Goal: Task Accomplishment & Management: Complete application form

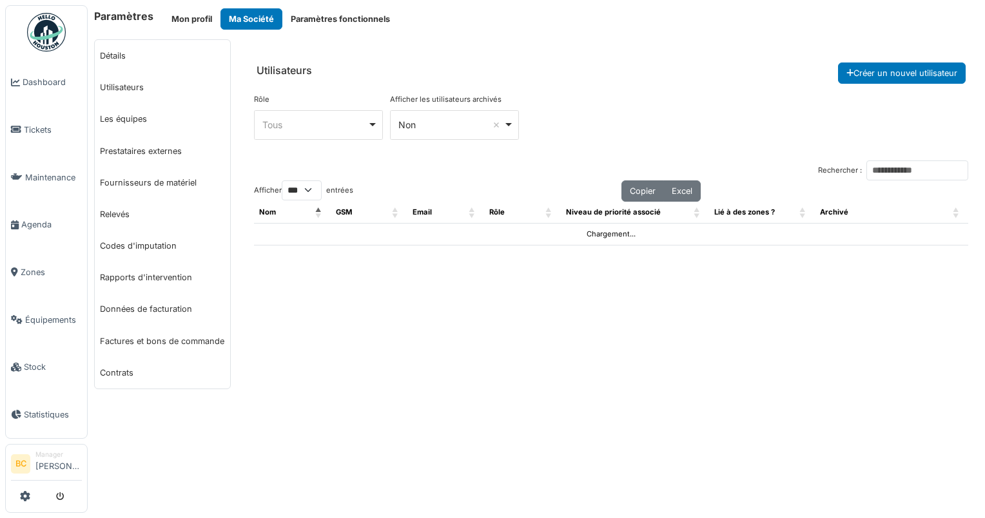
select select "***"
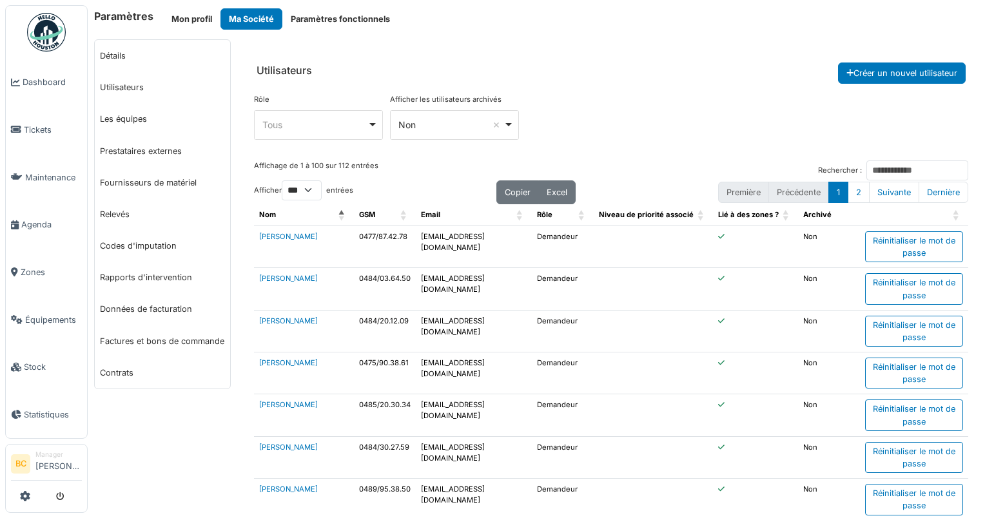
click at [742, 24] on div "Paramètres Mon profil Ma Société Paramètres fonctionnels" at bounding box center [536, 18] width 884 height 21
click at [31, 131] on span "Tickets" at bounding box center [53, 130] width 58 height 12
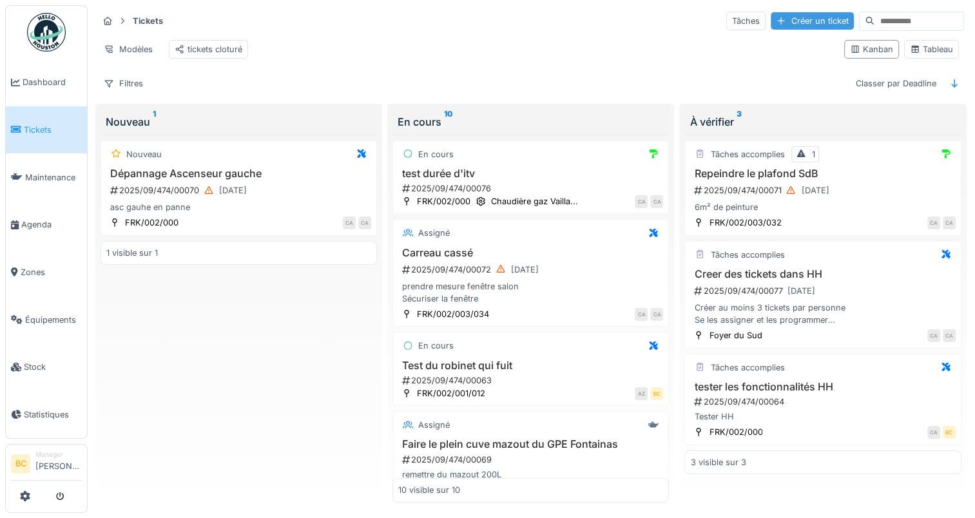
click at [771, 21] on div "Créer un ticket" at bounding box center [812, 20] width 83 height 17
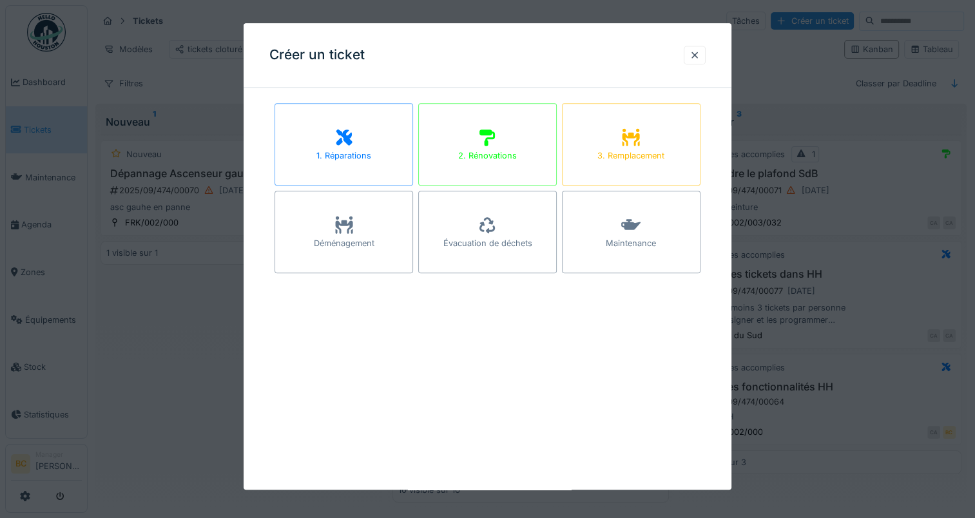
click at [371, 137] on div "1. Réparations" at bounding box center [344, 144] width 139 height 82
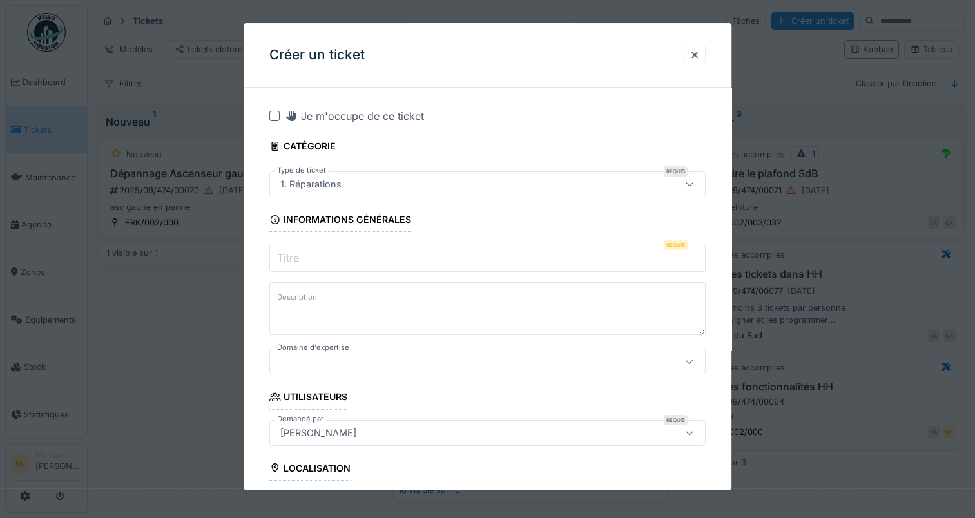
click at [400, 185] on div "1. Réparations" at bounding box center [461, 184] width 372 height 14
click at [394, 258] on input "Titre" at bounding box center [487, 258] width 436 height 27
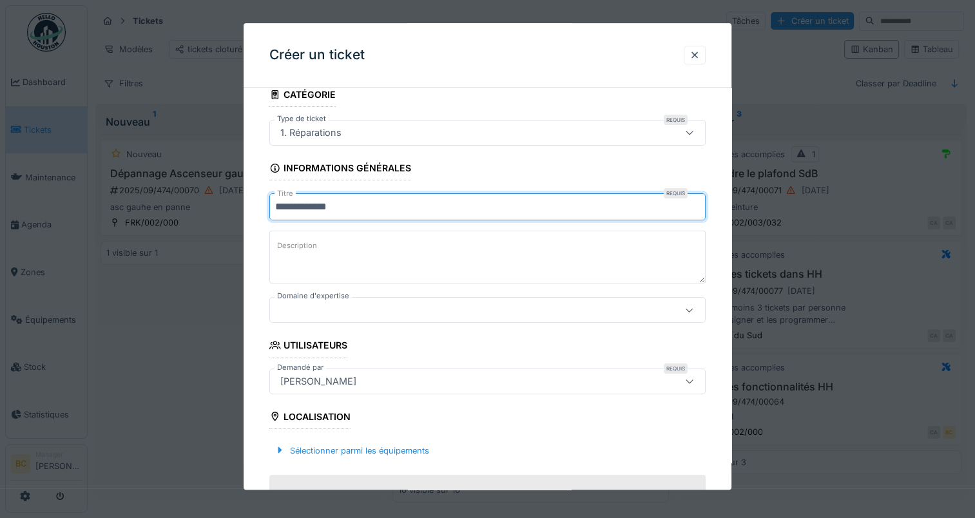
scroll to position [129, 0]
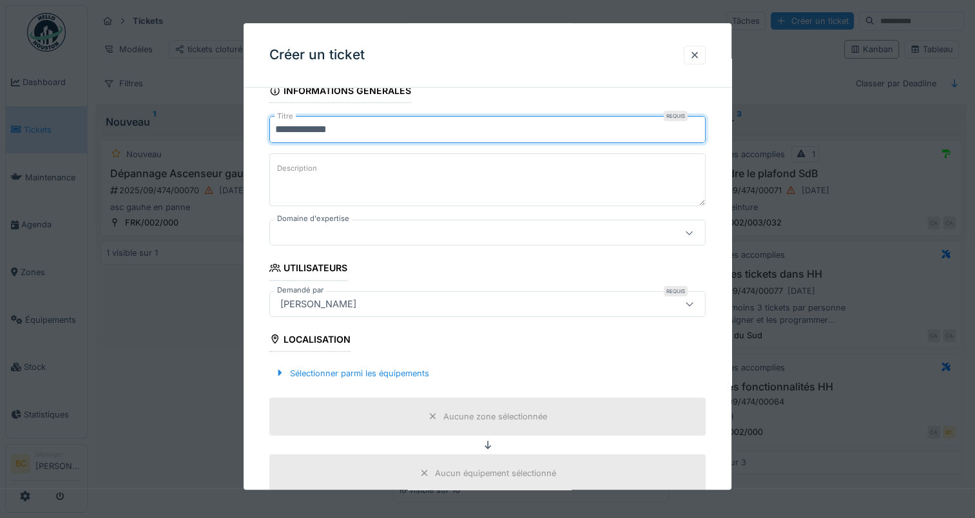
type input "**********"
click at [380, 238] on div at bounding box center [461, 233] width 372 height 14
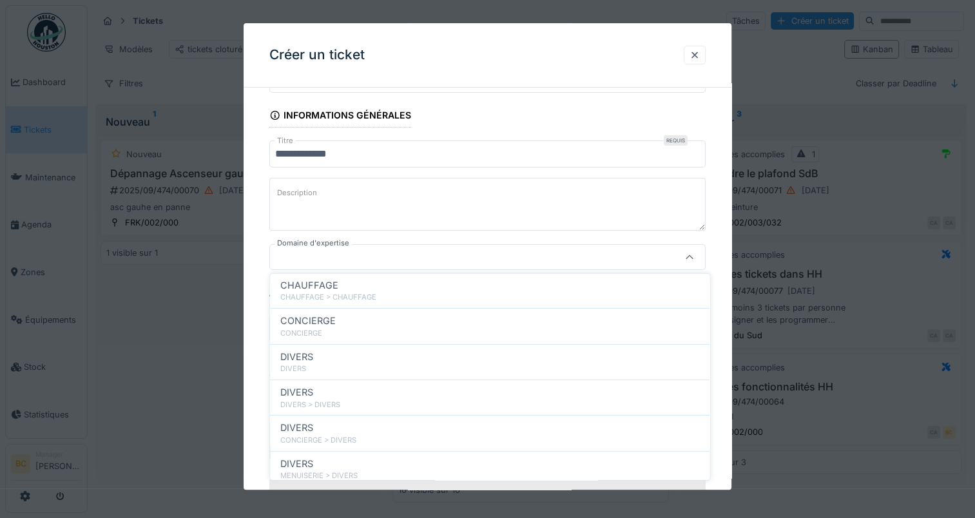
scroll to position [322, 0]
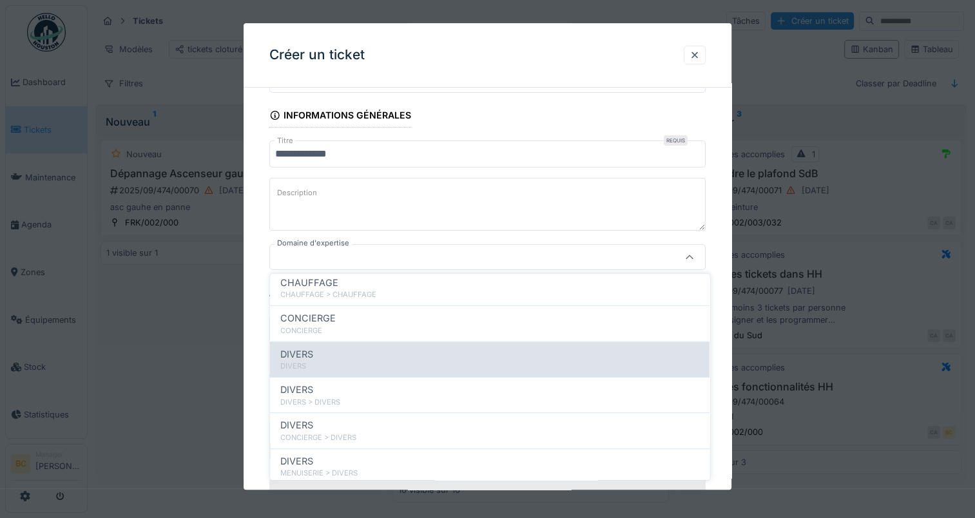
click at [364, 361] on div "DIVERS" at bounding box center [489, 366] width 419 height 11
type input "****"
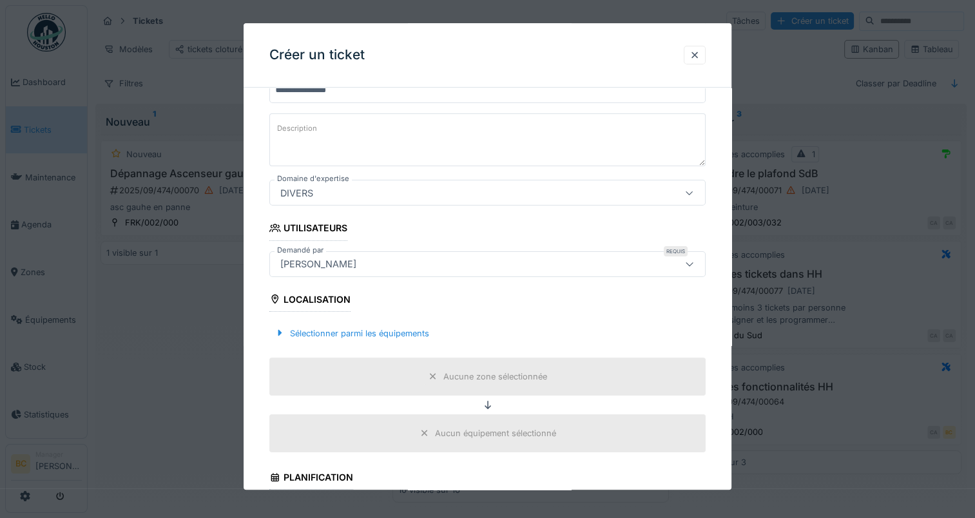
scroll to position [233, 0]
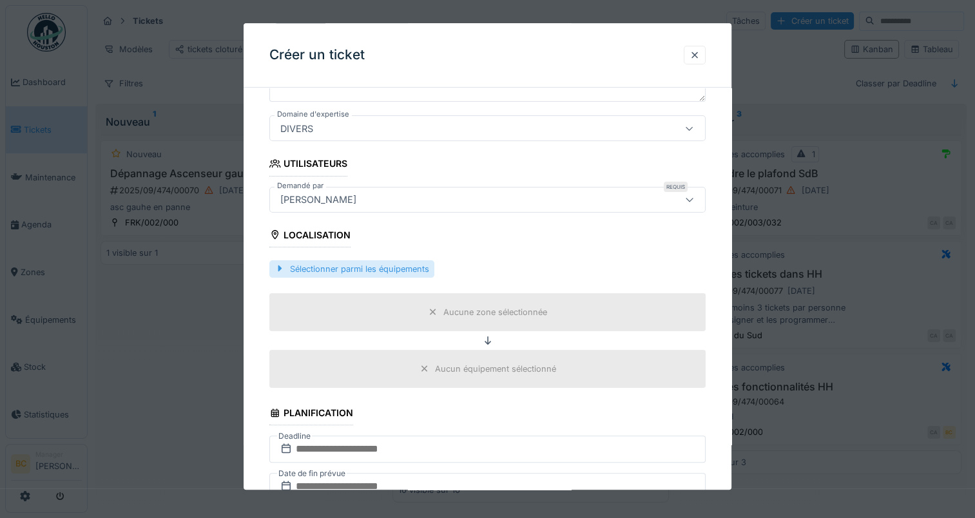
click at [362, 269] on div "Sélectionner parmi les équipements" at bounding box center [351, 268] width 165 height 17
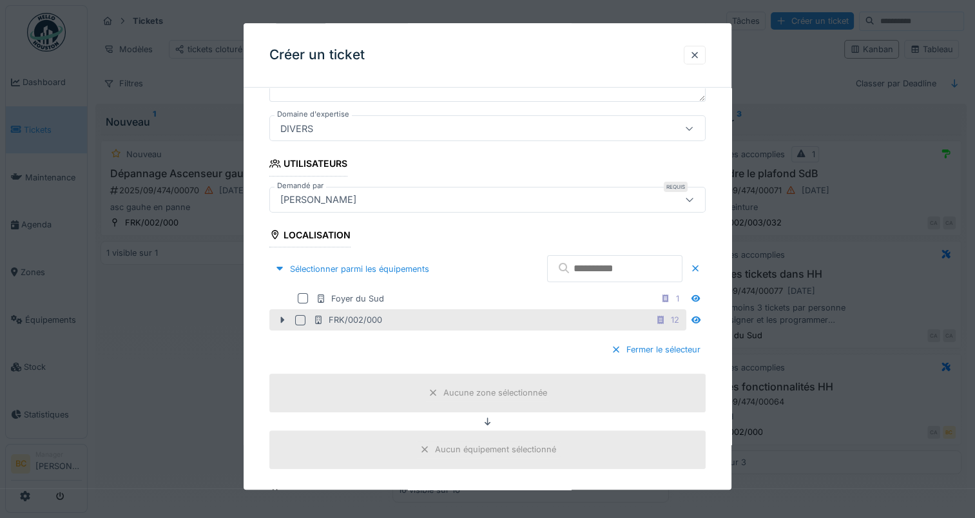
click at [302, 321] on div at bounding box center [300, 320] width 10 height 10
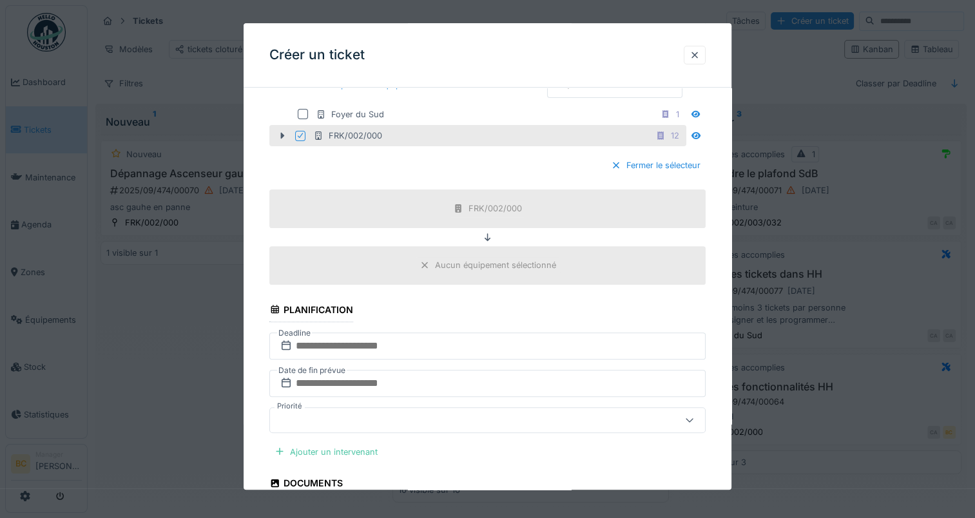
scroll to position [556, 0]
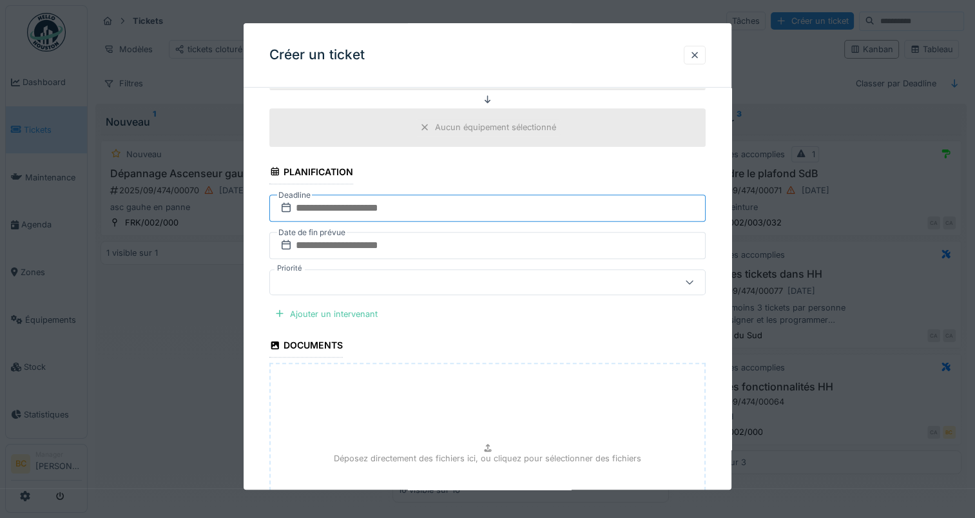
click at [358, 206] on input "text" at bounding box center [487, 208] width 436 height 27
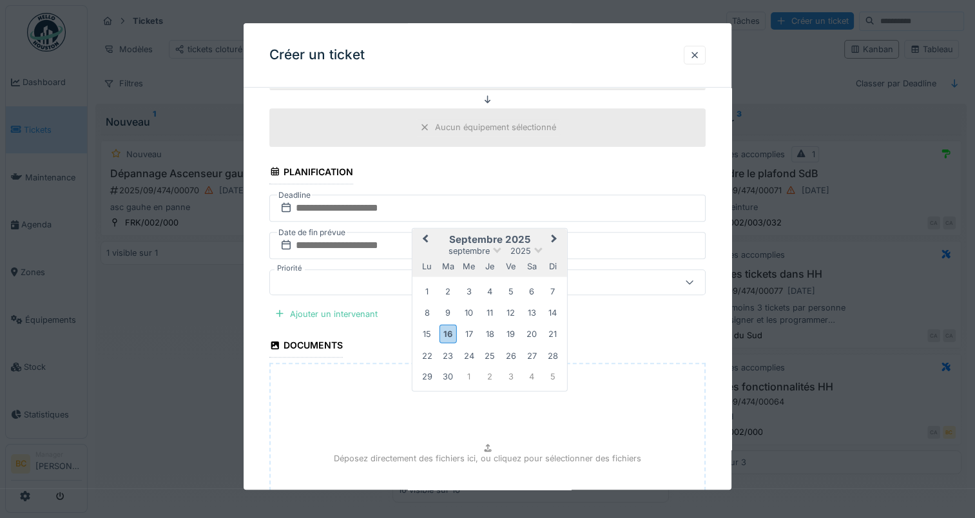
click at [451, 372] on div "30" at bounding box center [448, 376] width 17 height 17
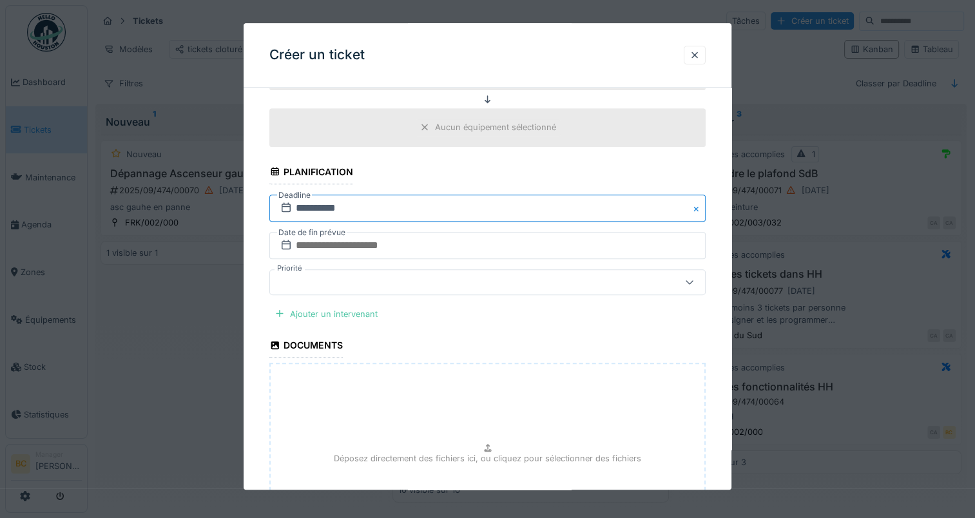
click at [449, 200] on input "**********" at bounding box center [487, 208] width 436 height 27
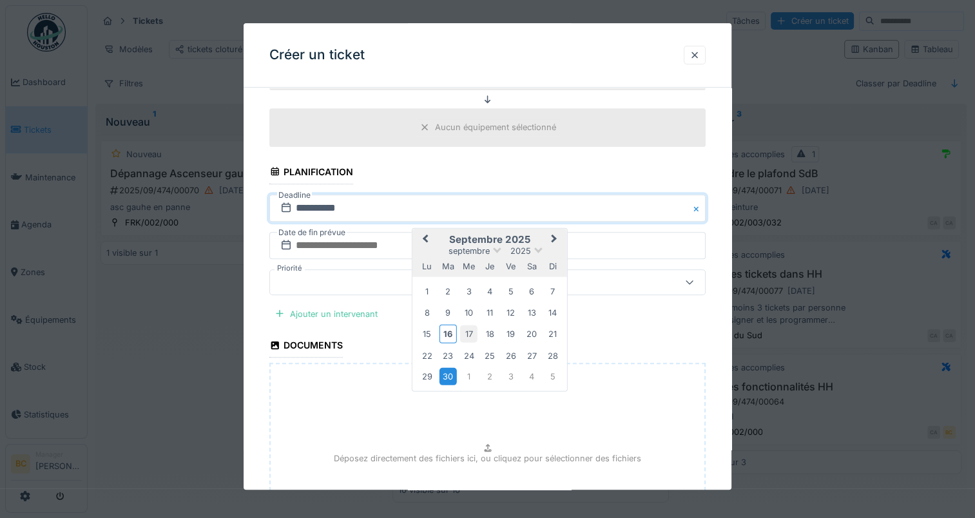
click at [469, 333] on div "17" at bounding box center [468, 333] width 17 height 17
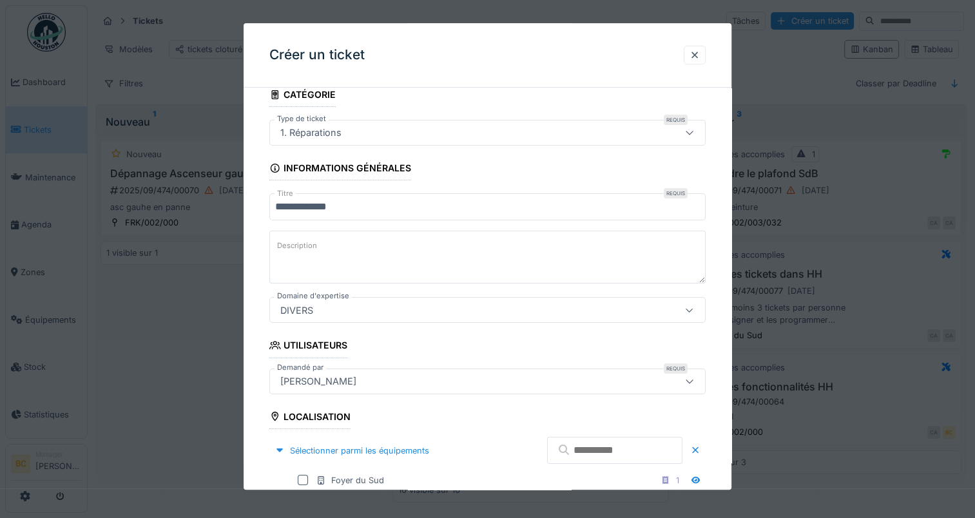
scroll to position [0, 0]
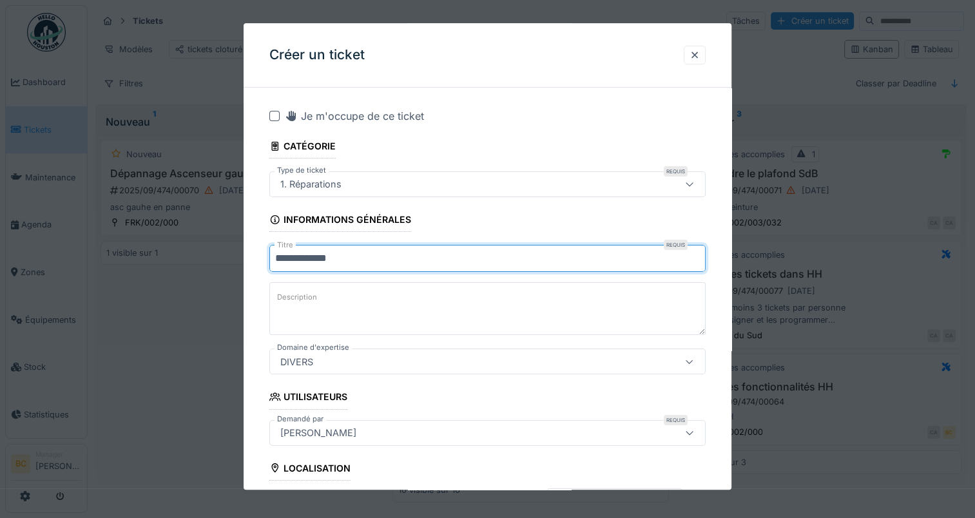
drag, startPoint x: 364, startPoint y: 258, endPoint x: 231, endPoint y: 246, distance: 133.9
click at [231, 246] on div "**********" at bounding box center [532, 259] width 888 height 518
type input "**********"
click at [381, 313] on textarea "Description" at bounding box center [487, 308] width 436 height 53
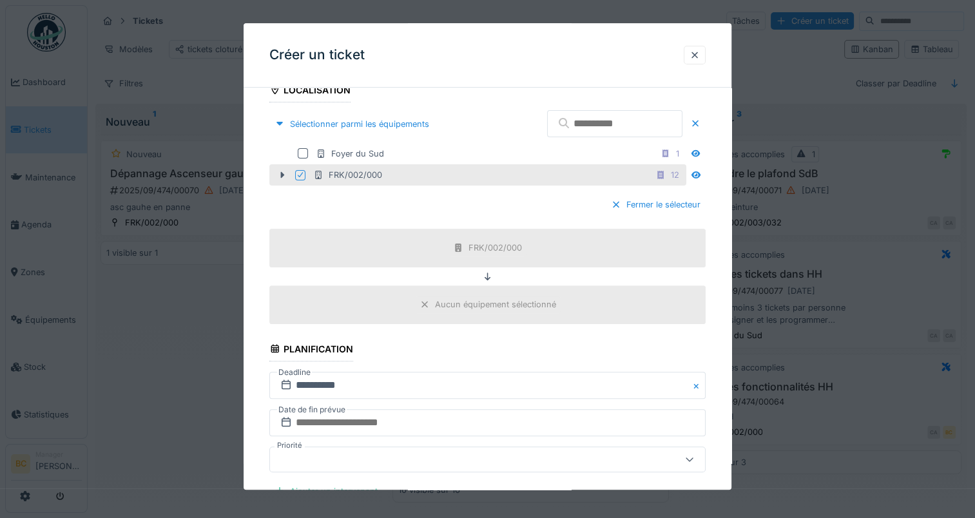
scroll to position [387, 0]
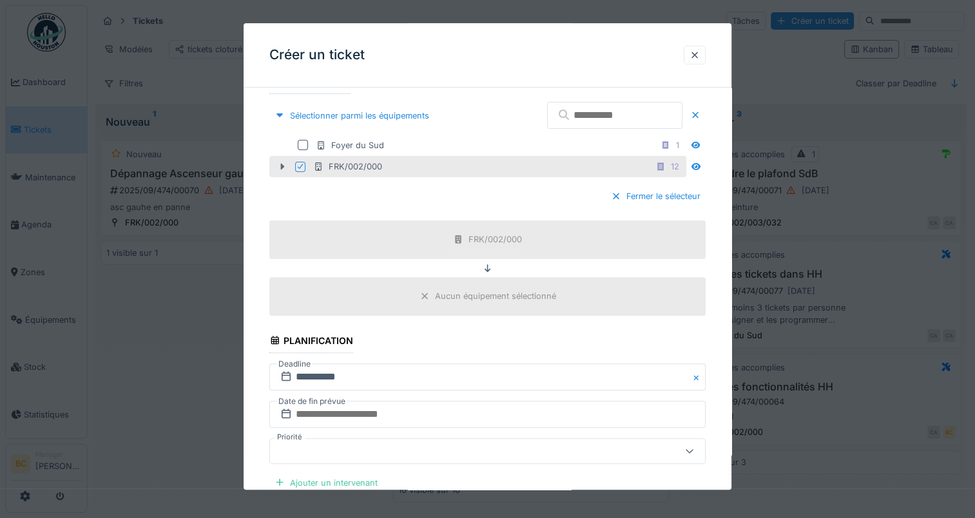
type textarea "**********"
click at [282, 165] on icon at bounding box center [283, 167] width 4 height 6
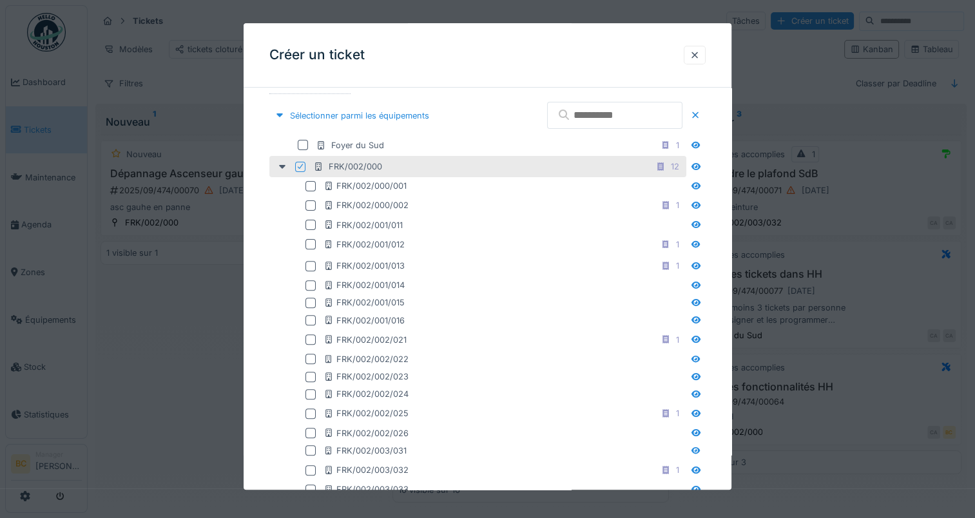
click at [299, 167] on icon at bounding box center [300, 166] width 5 height 5
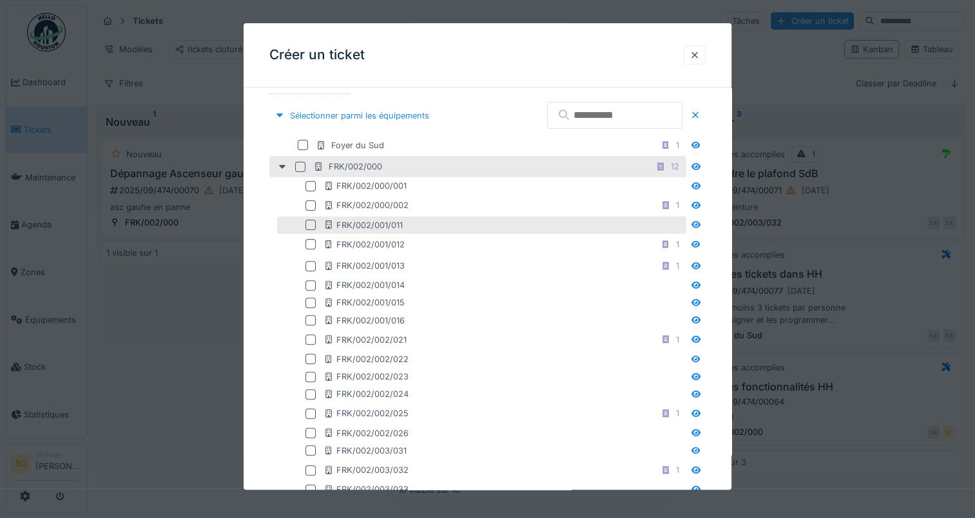
click at [309, 224] on div at bounding box center [311, 225] width 10 height 10
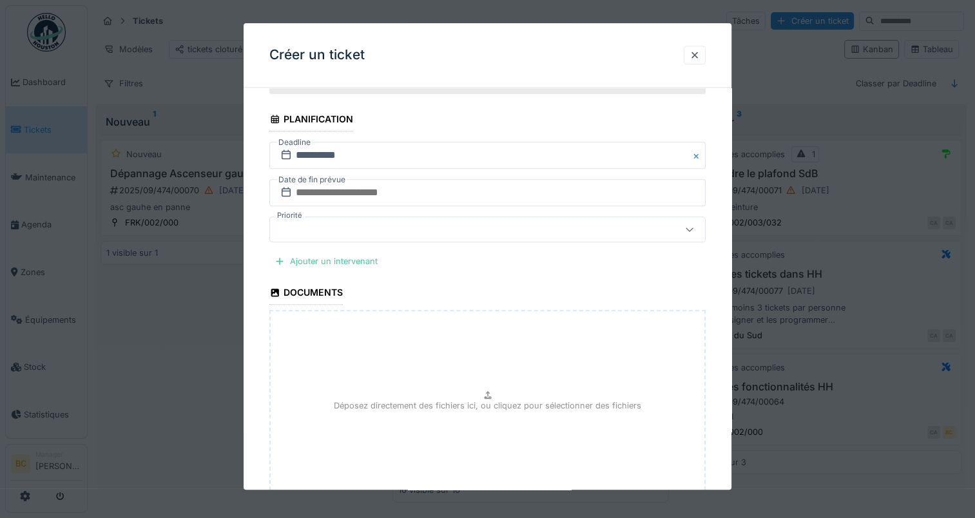
scroll to position [1156, 0]
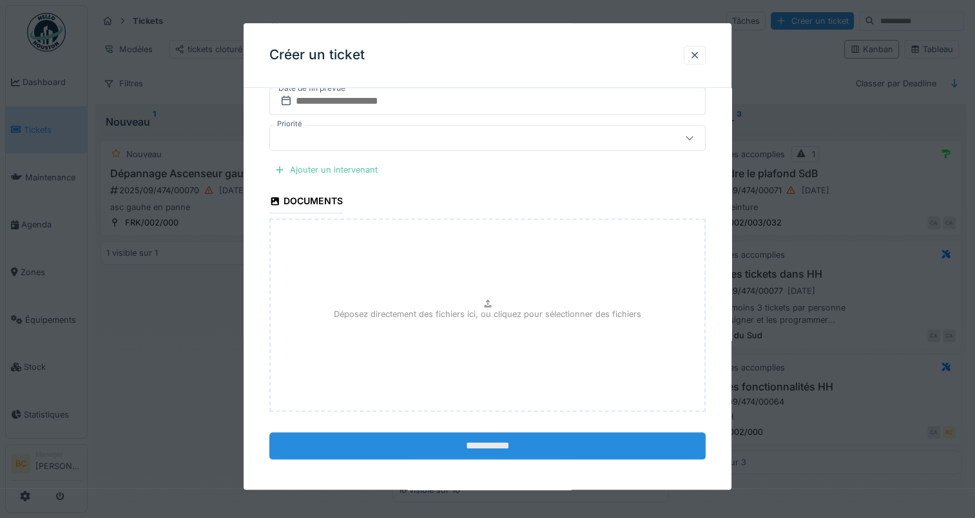
click at [480, 440] on input "**********" at bounding box center [487, 446] width 436 height 27
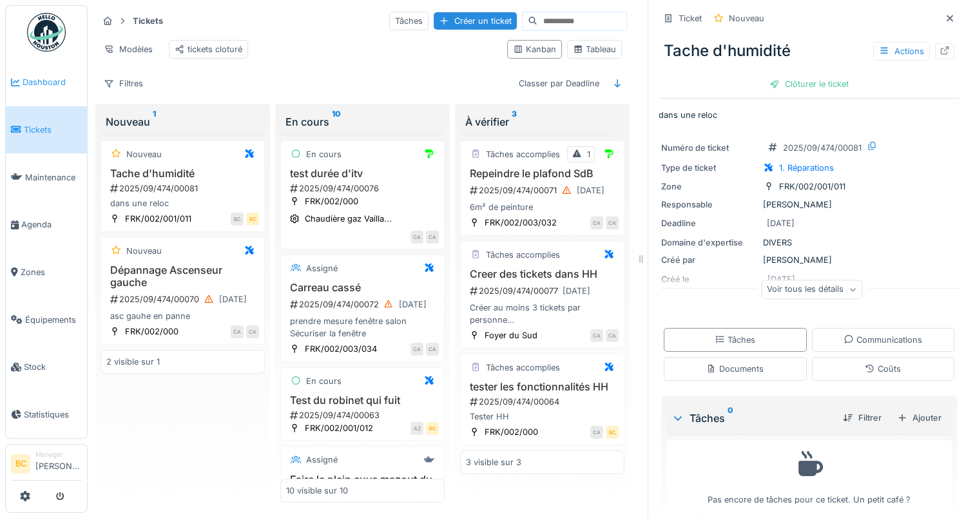
click at [44, 82] on span "Dashboard" at bounding box center [52, 82] width 59 height 12
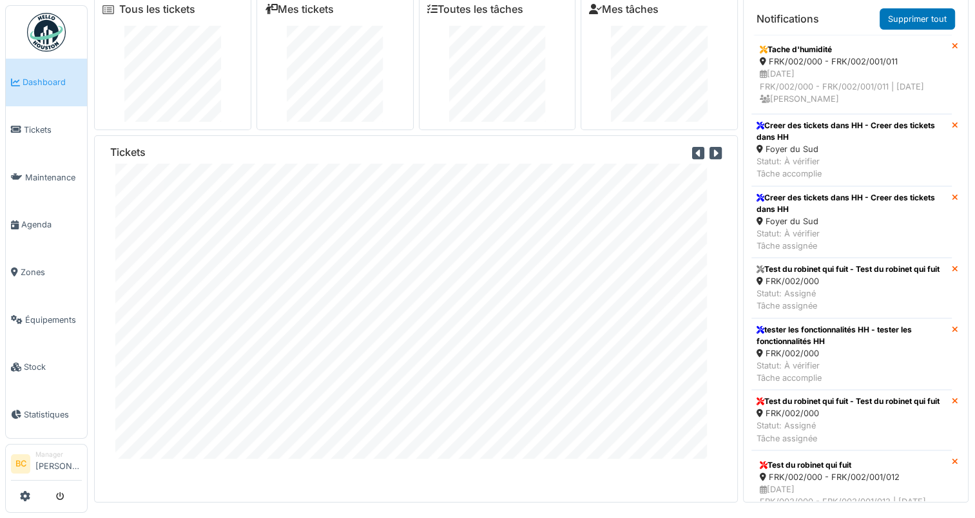
scroll to position [13, 0]
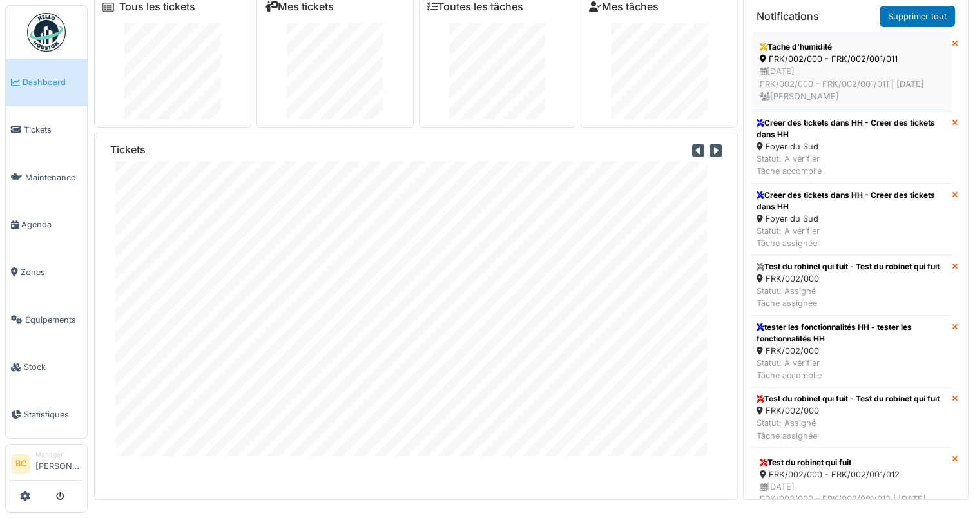
click at [822, 99] on div "[DATE] FRK/002/000 - FRK/002/001/011 | [DATE] [PERSON_NAME]" at bounding box center [852, 83] width 184 height 37
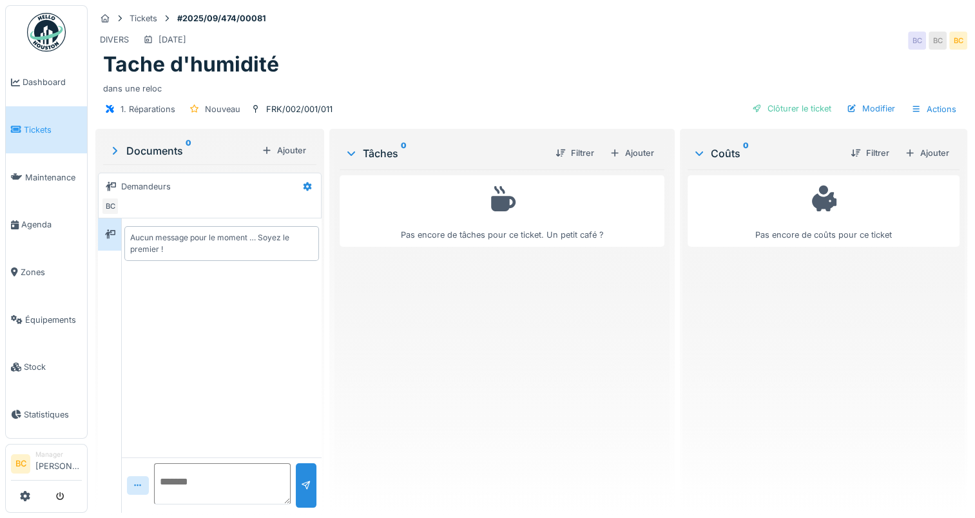
click at [162, 246] on div "Aucun message pour le moment … Soyez le premier !" at bounding box center [221, 243] width 183 height 23
click at [159, 238] on div "Aucun message pour le moment … Soyez le premier !" at bounding box center [221, 243] width 183 height 23
click at [39, 222] on span "Agenda" at bounding box center [51, 224] width 61 height 12
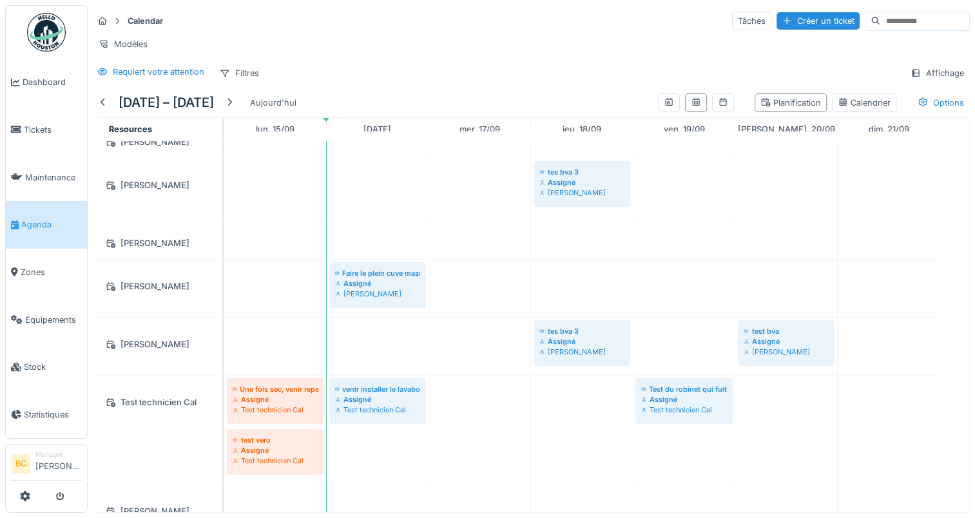
scroll to position [129, 0]
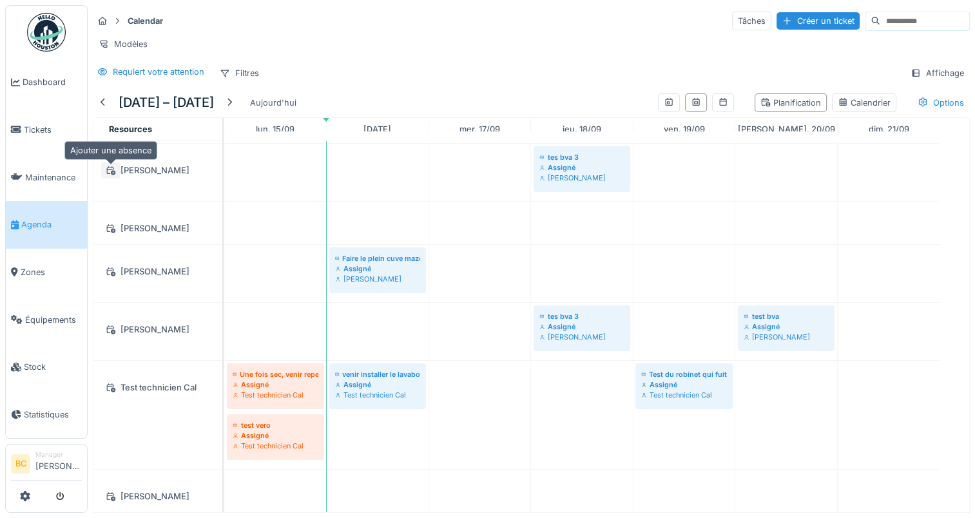
click at [117, 174] on div at bounding box center [110, 170] width 19 height 16
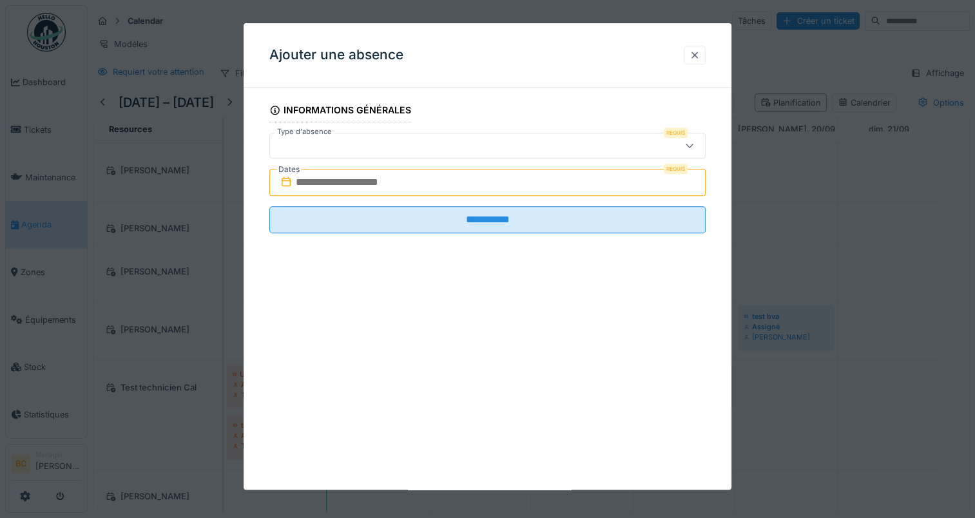
click at [700, 57] on div at bounding box center [695, 55] width 10 height 12
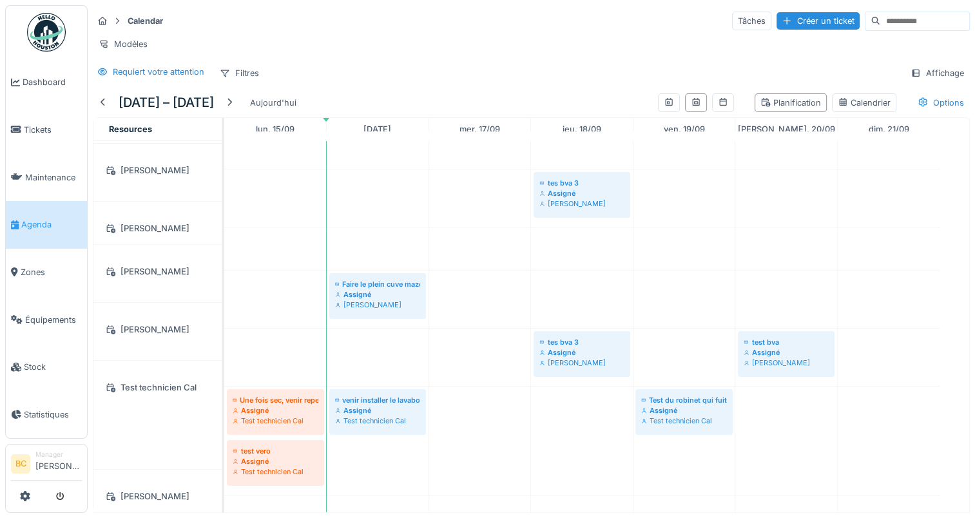
scroll to position [74, 0]
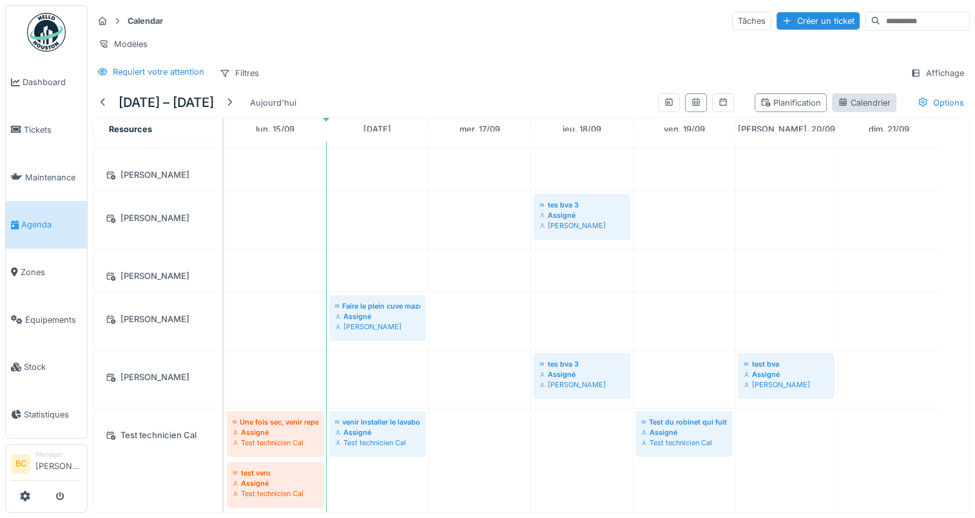
click at [846, 109] on div "Calendrier" at bounding box center [864, 103] width 53 height 12
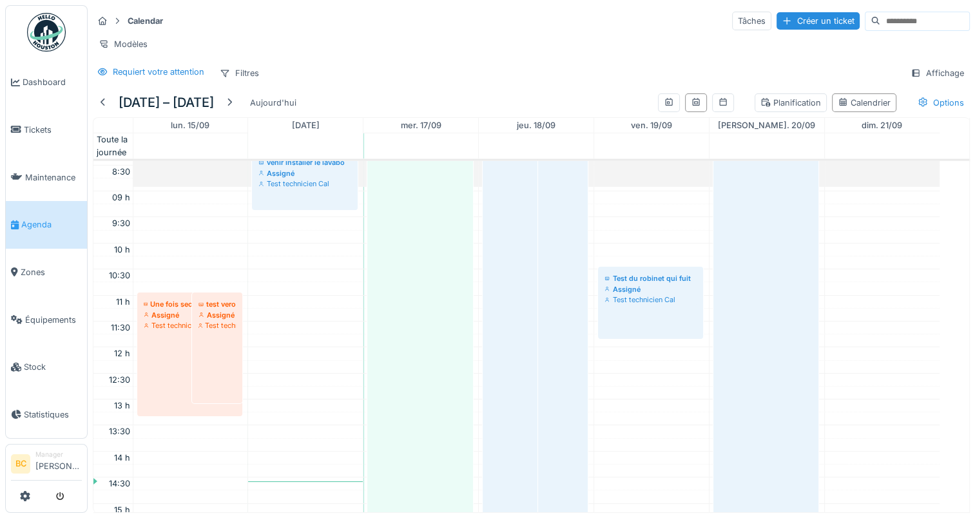
scroll to position [374, 0]
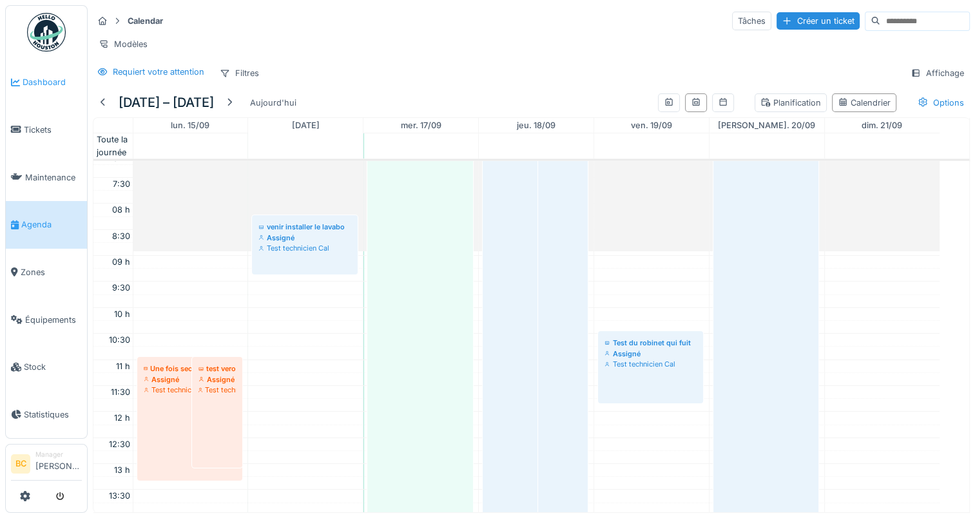
click at [35, 77] on span "Dashboard" at bounding box center [52, 82] width 59 height 12
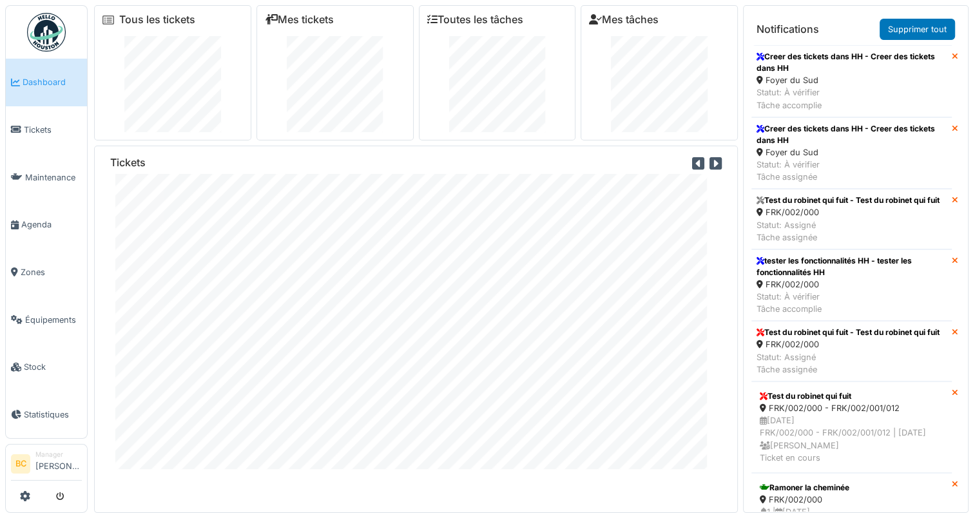
click at [835, 15] on div "Notifications Supprimer tout" at bounding box center [856, 30] width 209 height 32
click at [39, 134] on link "Tickets" at bounding box center [46, 130] width 81 height 48
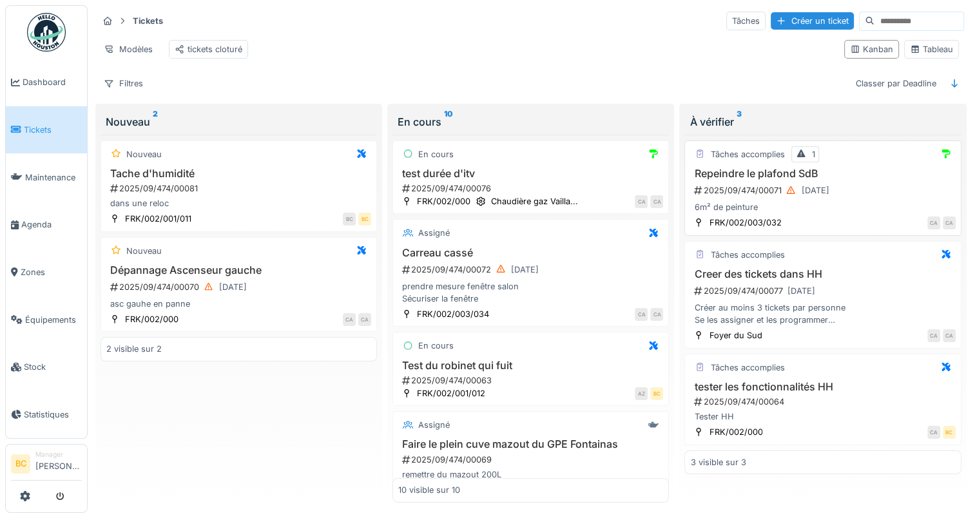
click at [748, 199] on div "2025/09/474/00071 [DATE]" at bounding box center [824, 190] width 262 height 16
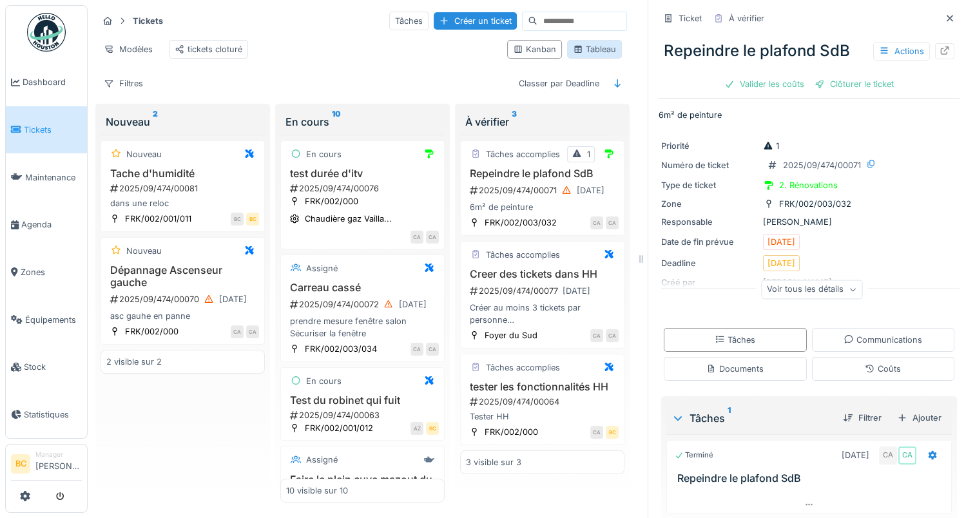
click at [573, 55] on div "Tableau" at bounding box center [594, 49] width 43 height 12
